Goal: Task Accomplishment & Management: Complete application form

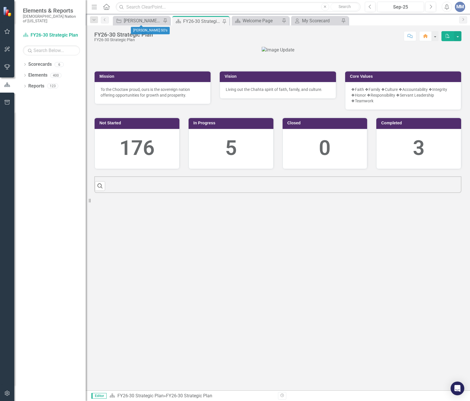
click at [146, 16] on div "Strategic Objective [PERSON_NAME] SO's Pin" at bounding box center [141, 20] width 57 height 9
click at [144, 19] on div "[PERSON_NAME] SO's" at bounding box center [143, 20] width 38 height 7
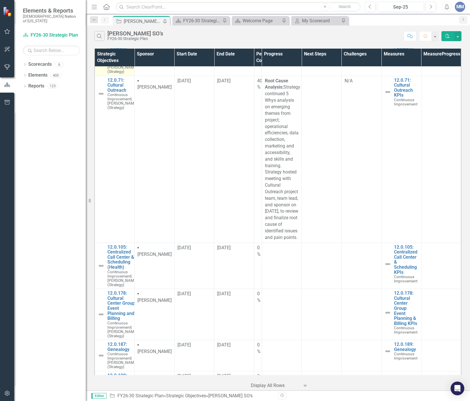
scroll to position [312, 0]
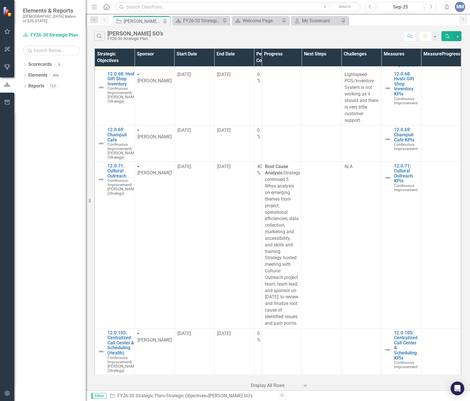
click at [126, 49] on link "12.0.36: Behavioral Health Scheduling and Utilization" at bounding box center [122, 36] width 30 height 25
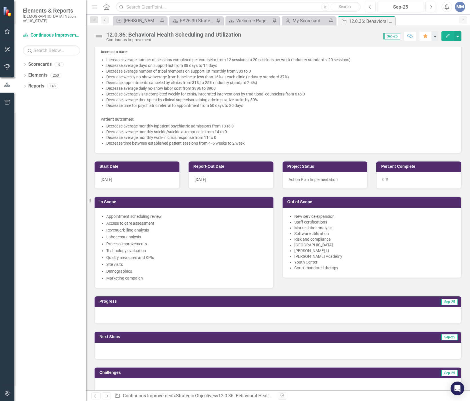
scroll to position [457, 0]
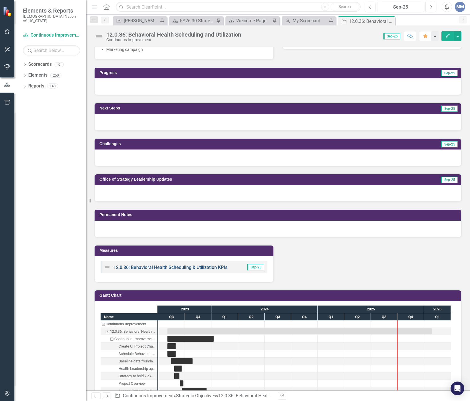
click at [153, 266] on link "12.0.36: Behavioral Health Scheduling & Utilization KPIs" at bounding box center [170, 266] width 114 height 5
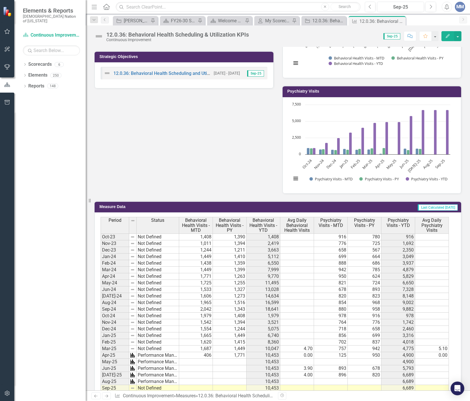
scroll to position [343, 0]
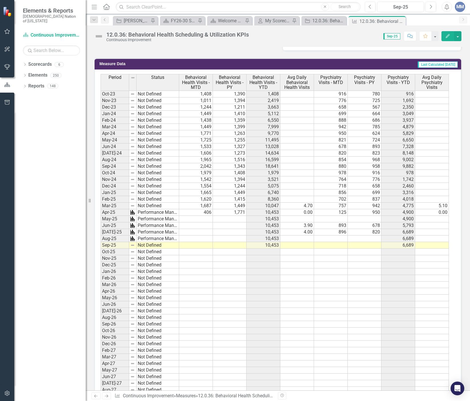
drag, startPoint x: 295, startPoint y: 226, endPoint x: 299, endPoint y: 225, distance: 3.7
click at [295, 226] on td "3.90" at bounding box center [297, 225] width 34 height 7
drag, startPoint x: 300, startPoint y: 224, endPoint x: 325, endPoint y: 231, distance: 26.0
click at [325, 231] on tbody "Oct-23 Not Defined 1,408 1,390 1,408 916 780 916 Nov-23 Not Defined 1,011 1,394…" at bounding box center [275, 373] width 348 height 565
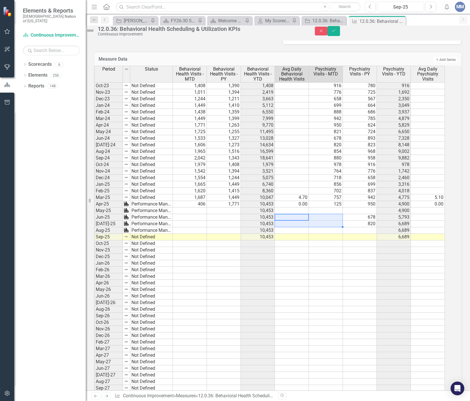
click at [304, 207] on td "0.00" at bounding box center [292, 204] width 34 height 7
click at [197, 214] on td at bounding box center [190, 210] width 34 height 7
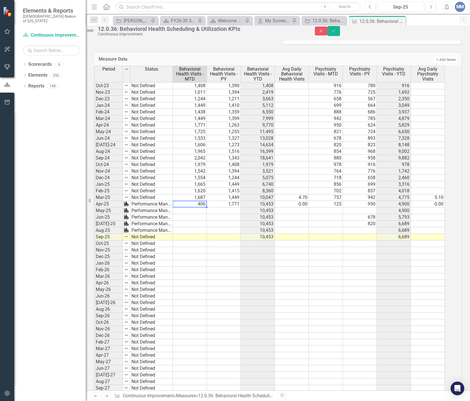
click at [196, 207] on td "406" at bounding box center [190, 204] width 34 height 7
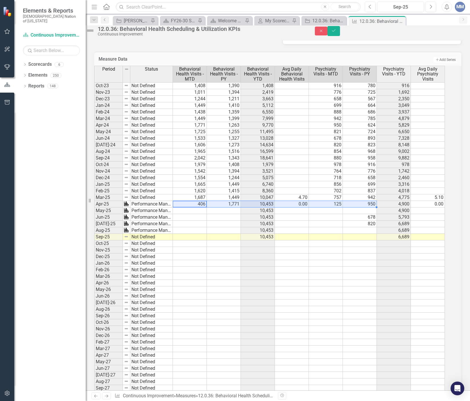
drag, startPoint x: 200, startPoint y: 215, endPoint x: 368, endPoint y: 213, distance: 167.9
click at [368, 207] on tr "Apr-25 Performance Management 406 1,771 10,453 0.00 125 950 4,900 0.00" at bounding box center [269, 204] width 350 height 7
click at [197, 207] on td "406" at bounding box center [190, 204] width 34 height 7
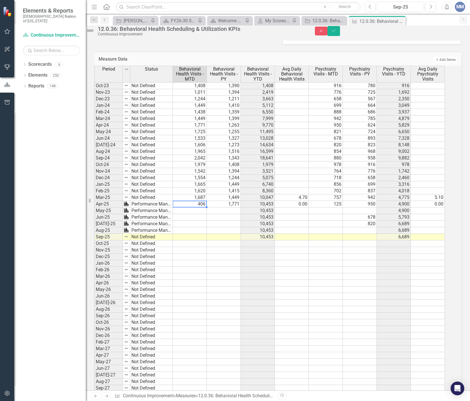
click at [197, 207] on td "406" at bounding box center [190, 204] width 34 height 7
click at [185, 207] on td at bounding box center [190, 204] width 34 height 7
click at [305, 207] on td "0.00" at bounding box center [292, 204] width 34 height 7
click at [356, 214] on td at bounding box center [360, 210] width 34 height 7
click at [294, 207] on td "0.00" at bounding box center [292, 204] width 34 height 7
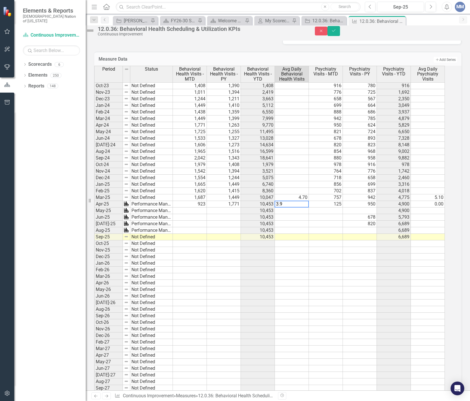
click at [295, 201] on td "4.70" at bounding box center [292, 197] width 34 height 7
click at [358, 207] on td "950" at bounding box center [360, 204] width 34 height 7
click at [339, 207] on td "125" at bounding box center [326, 204] width 34 height 7
click at [364, 207] on td "950" at bounding box center [360, 204] width 34 height 7
click at [430, 207] on td "0.00" at bounding box center [428, 204] width 34 height 7
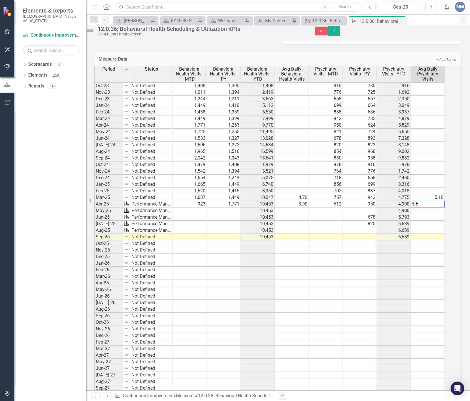
type textarea "5.6"
click at [196, 220] on td at bounding box center [190, 217] width 34 height 7
click at [196, 214] on td at bounding box center [190, 210] width 34 height 7
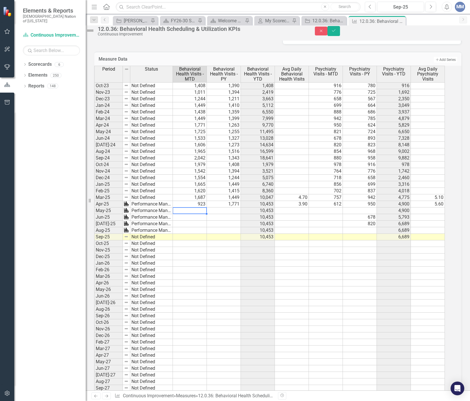
click at [196, 214] on td at bounding box center [190, 210] width 34 height 7
click at [201, 214] on textarea "5.6" at bounding box center [189, 210] width 34 height 7
click at [231, 214] on td at bounding box center [224, 210] width 34 height 7
click at [287, 214] on td at bounding box center [292, 210] width 34 height 7
click at [324, 214] on td at bounding box center [326, 210] width 34 height 7
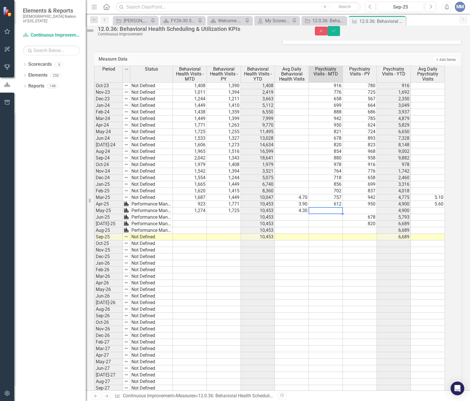
click at [339, 214] on td at bounding box center [326, 210] width 34 height 7
click at [94, 224] on div "Period Status Behavioral Health Visits - MTD Behavioral Health Visits - PY Beha…" at bounding box center [94, 357] width 0 height 582
click at [419, 214] on td at bounding box center [428, 210] width 34 height 7
click at [179, 220] on td at bounding box center [190, 217] width 34 height 7
click at [190, 220] on td at bounding box center [190, 217] width 34 height 7
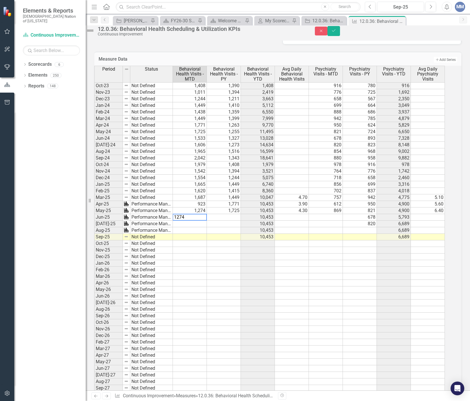
click at [228, 220] on td at bounding box center [224, 217] width 34 height 7
click at [289, 220] on td at bounding box center [292, 217] width 34 height 7
click at [332, 220] on td at bounding box center [326, 217] width 34 height 7
click at [359, 220] on td "678" at bounding box center [360, 217] width 34 height 7
click at [427, 220] on td at bounding box center [428, 217] width 34 height 7
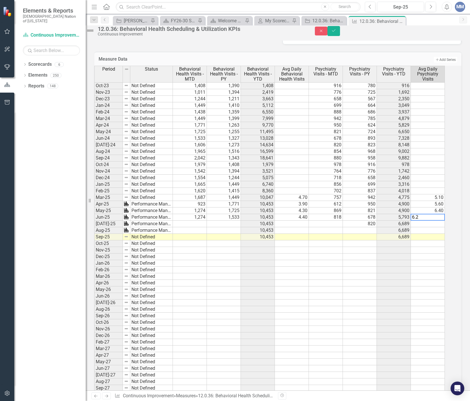
type textarea "6.2"
click at [189, 227] on td at bounding box center [190, 223] width 34 height 7
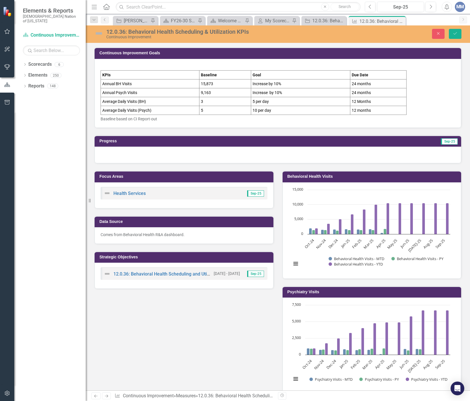
scroll to position [343, 0]
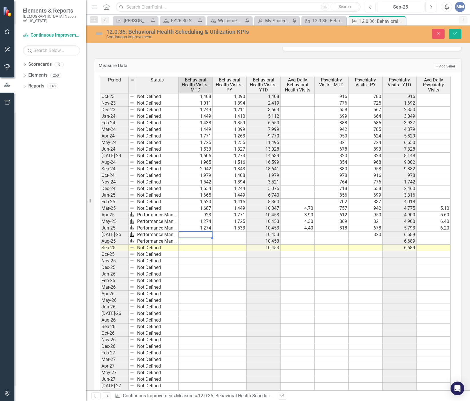
click at [202, 233] on td at bounding box center [195, 234] width 34 height 7
click at [205, 234] on td at bounding box center [195, 234] width 34 height 7
type textarea "1150"
click at [218, 233] on td at bounding box center [229, 234] width 34 height 7
type textarea "1606"
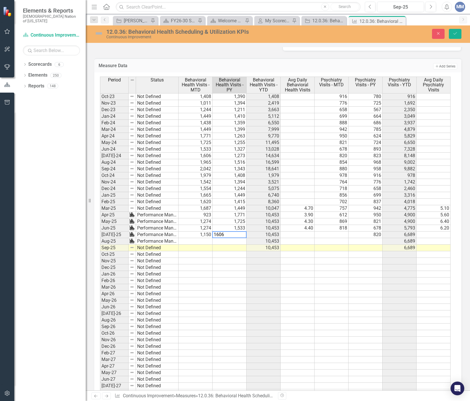
click at [291, 237] on td at bounding box center [297, 234] width 34 height 7
type textarea "4.3"
click at [335, 234] on td at bounding box center [331, 234] width 34 height 7
click at [356, 233] on td "820" at bounding box center [365, 234] width 34 height 7
click at [423, 234] on td at bounding box center [433, 234] width 34 height 7
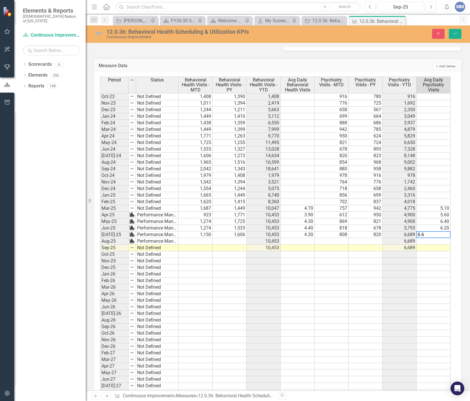
type textarea "6.6"
click at [195, 238] on td at bounding box center [195, 241] width 34 height 7
click at [194, 240] on td at bounding box center [195, 241] width 34 height 7
type textarea "1225"
click at [219, 242] on td at bounding box center [229, 241] width 34 height 7
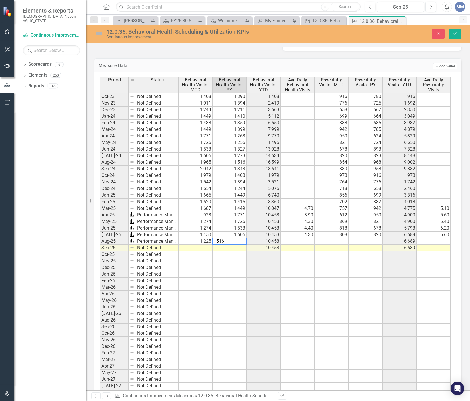
type textarea "1516"
click at [302, 240] on td at bounding box center [297, 241] width 34 height 7
type textarea "4.3"
click at [331, 239] on td at bounding box center [331, 241] width 34 height 7
type textarea "895"
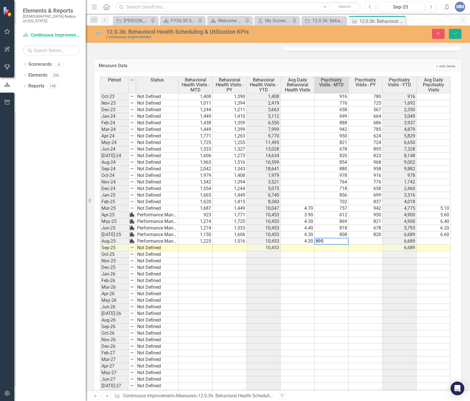
click at [357, 239] on td at bounding box center [365, 241] width 34 height 7
type textarea "968"
click at [437, 240] on td at bounding box center [433, 241] width 34 height 7
type textarea "6.6"
click at [454, 33] on icon "Save" at bounding box center [454, 33] width 5 height 4
